Goal: Transaction & Acquisition: Obtain resource

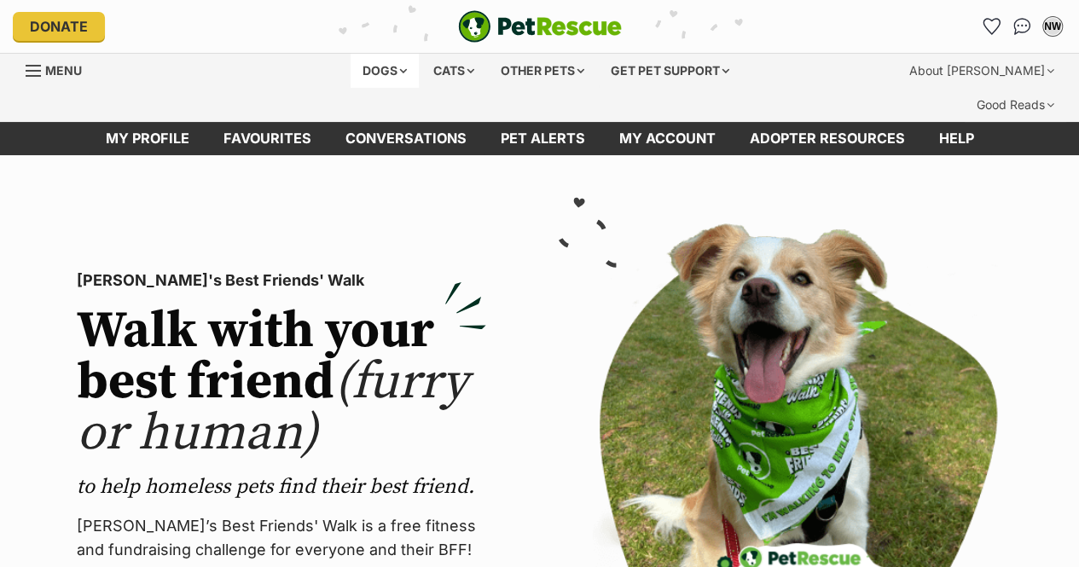
click at [384, 72] on div "Dogs" at bounding box center [384, 71] width 68 height 34
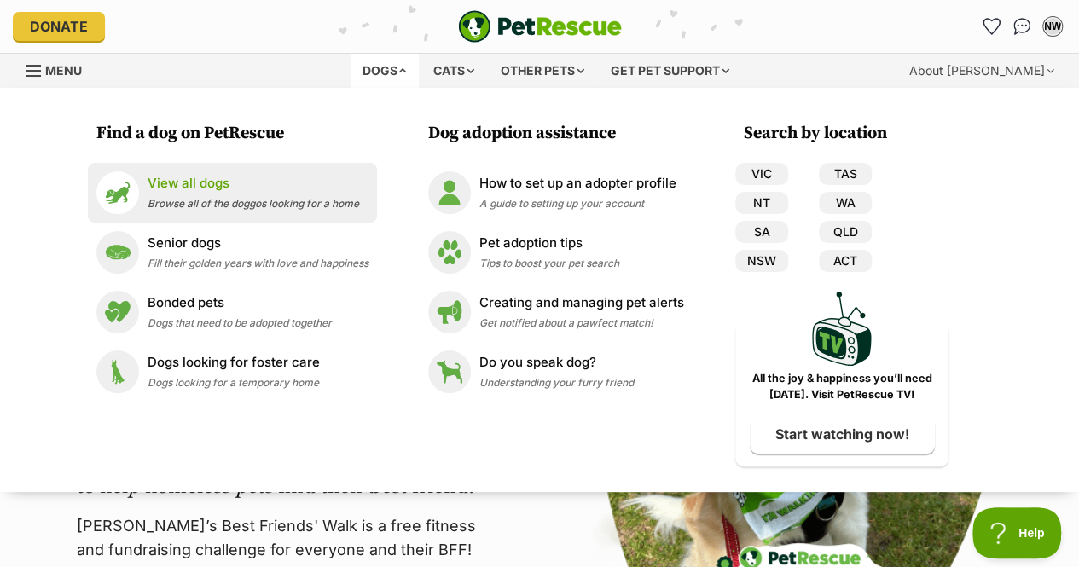
click at [199, 183] on p "View all dogs" at bounding box center [253, 184] width 211 height 20
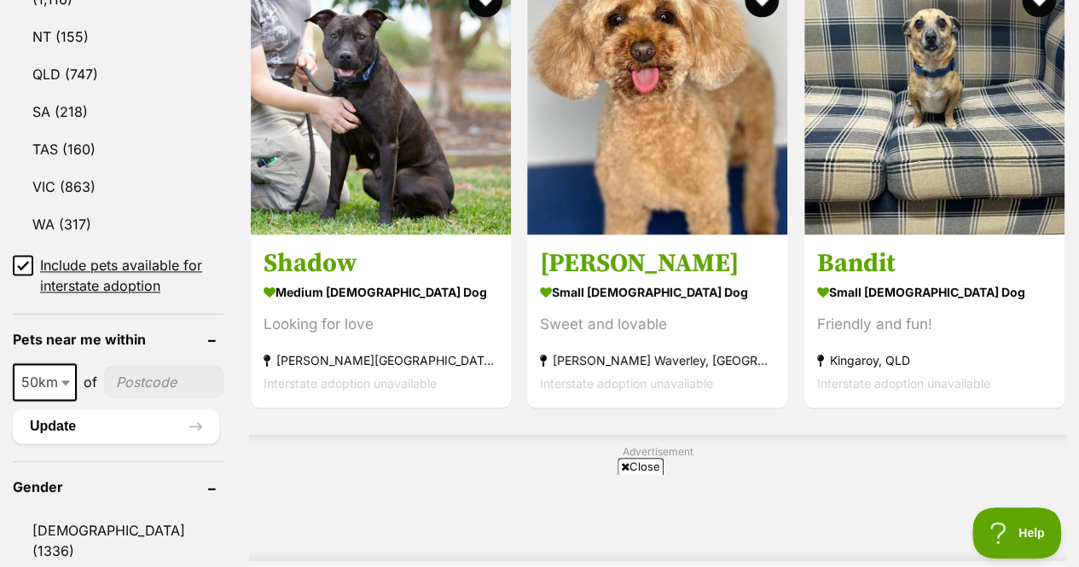
scroll to position [1279, 0]
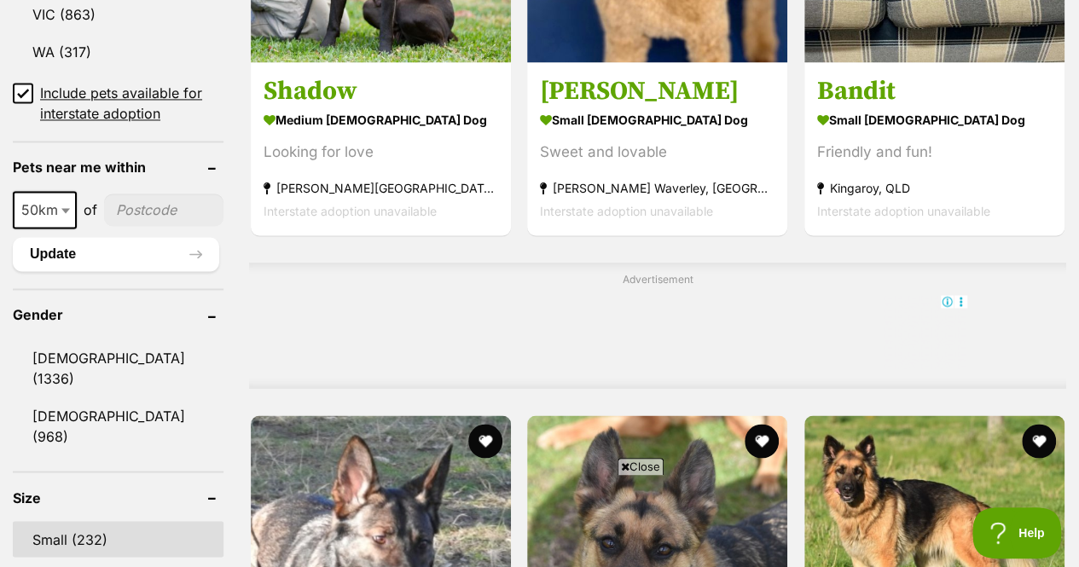
click at [60, 521] on link "Small (232)" at bounding box center [118, 539] width 211 height 36
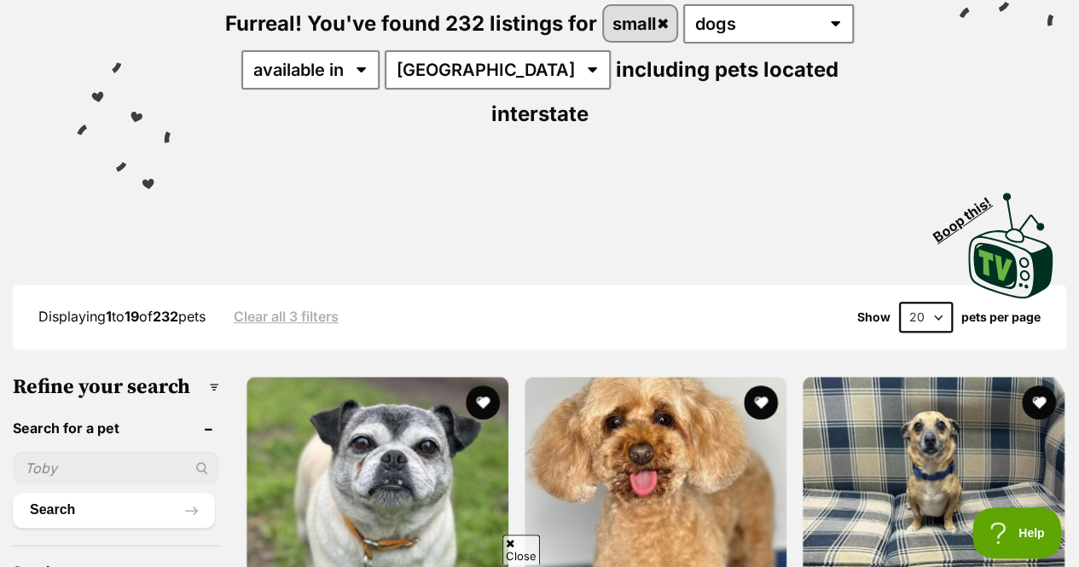
click at [920, 302] on select "20 40 60" at bounding box center [926, 317] width 54 height 31
select select "60"
click at [899, 302] on select "20 40 60" at bounding box center [926, 317] width 54 height 31
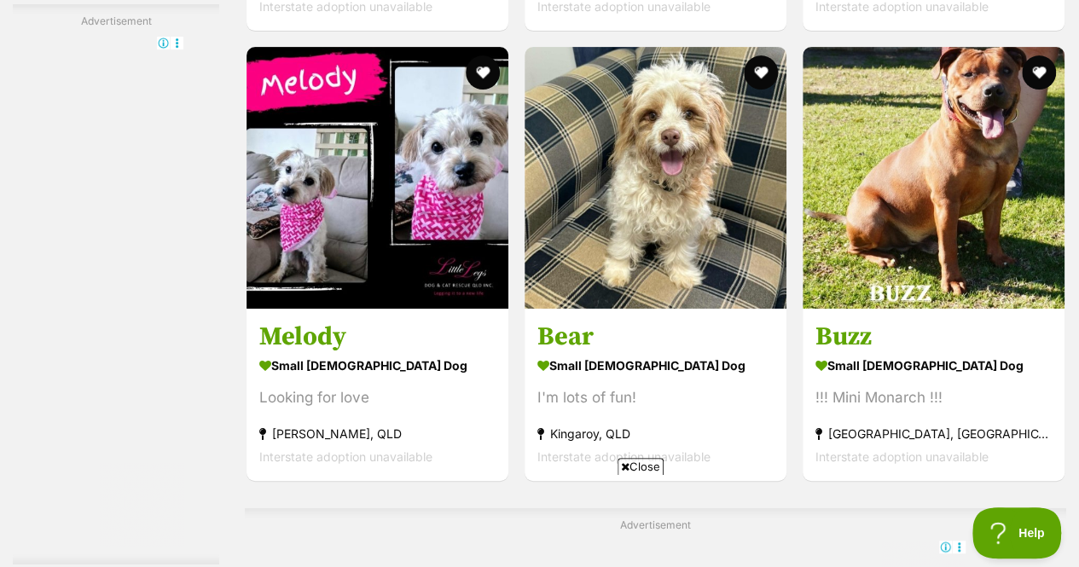
scroll to position [9977, 0]
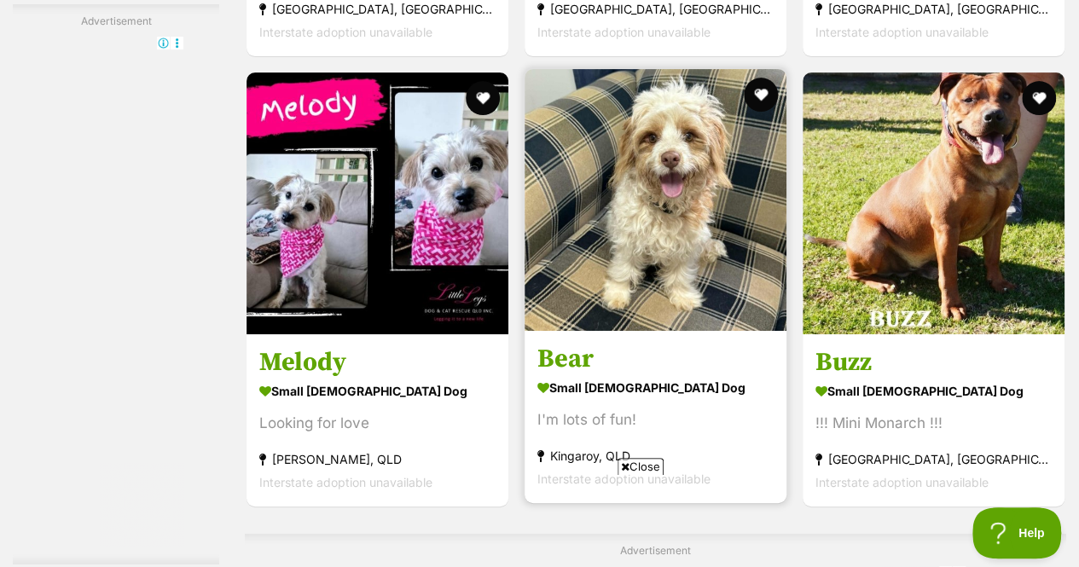
click at [709, 175] on img at bounding box center [655, 200] width 262 height 262
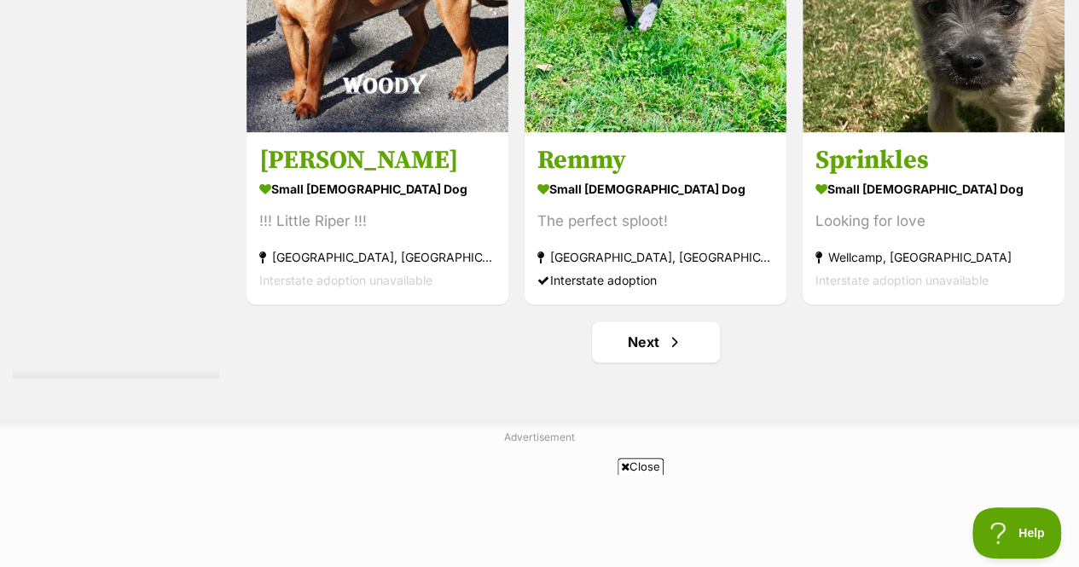
scroll to position [10830, 0]
